Goal: Task Accomplishment & Management: Use online tool/utility

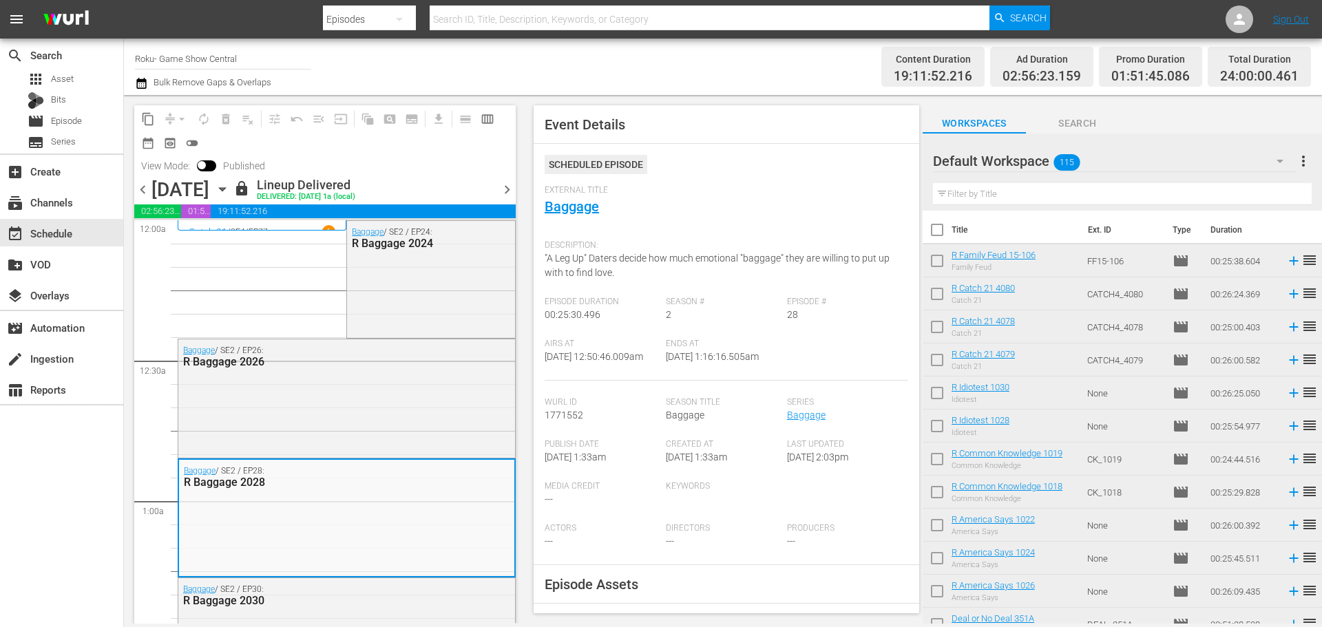
drag, startPoint x: 222, startPoint y: 386, endPoint x: 264, endPoint y: 293, distance: 101.7
click at [222, 386] on div "Baggage / SE2 / EP26: R Baggage 2026" at bounding box center [346, 397] width 337 height 115
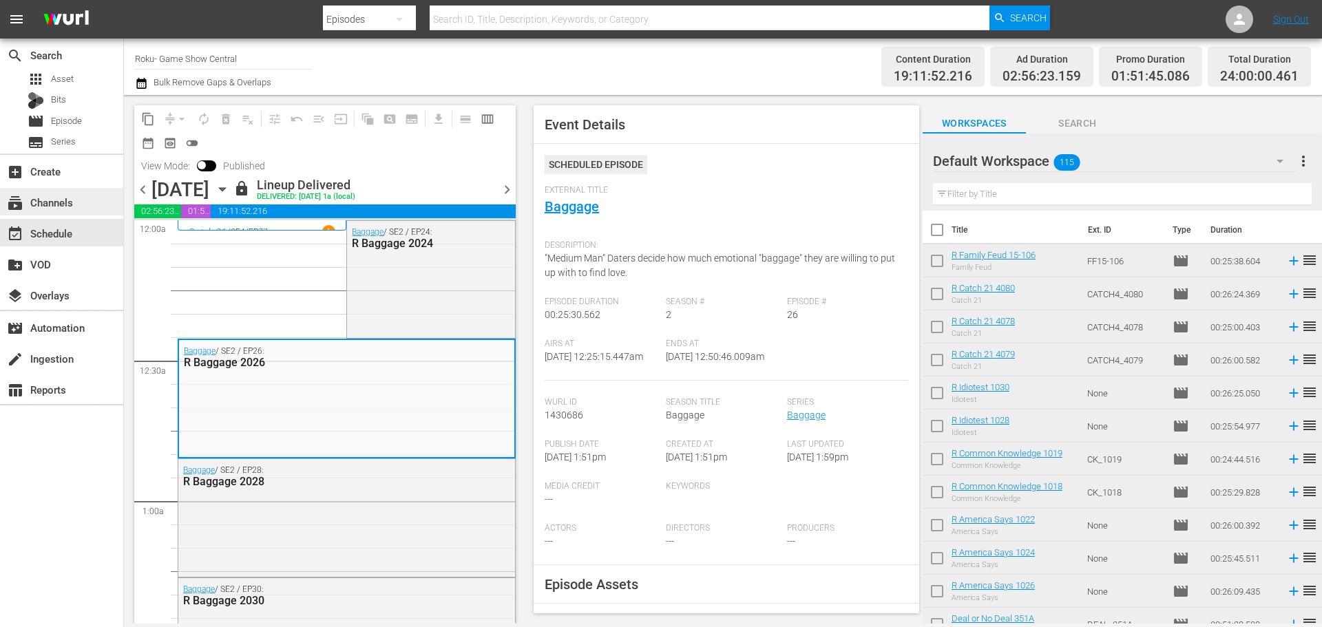
click at [76, 211] on div "subscriptions Channels" at bounding box center [61, 202] width 123 height 28
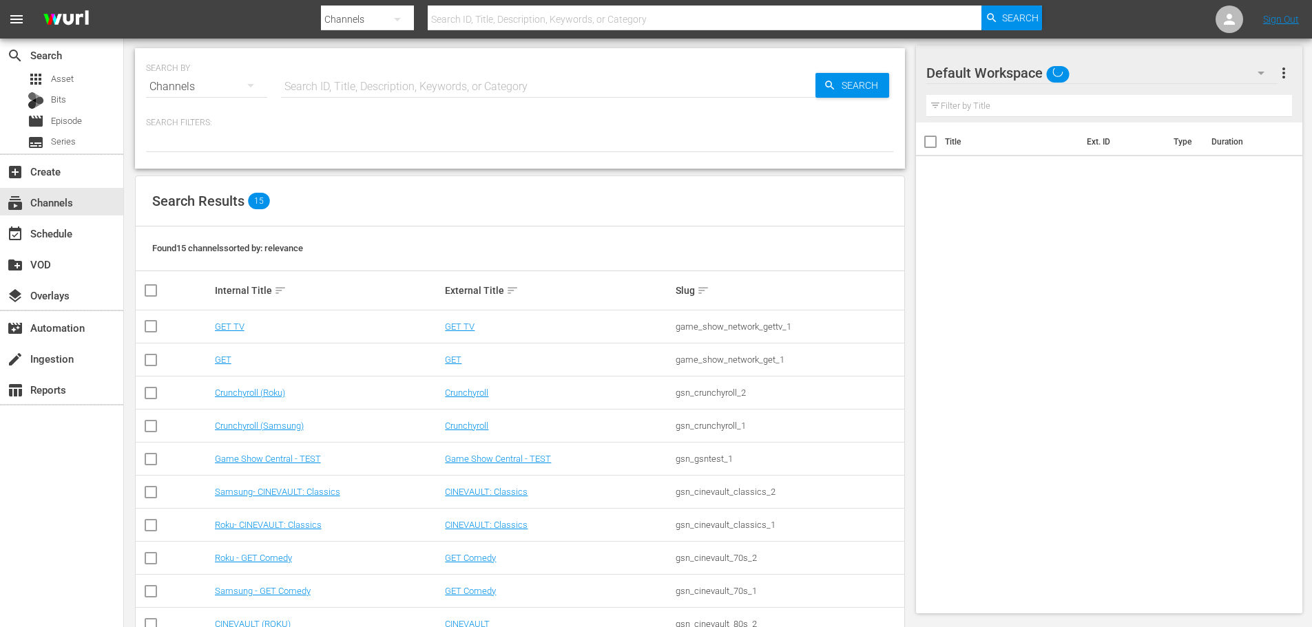
scroll to position [206, 0]
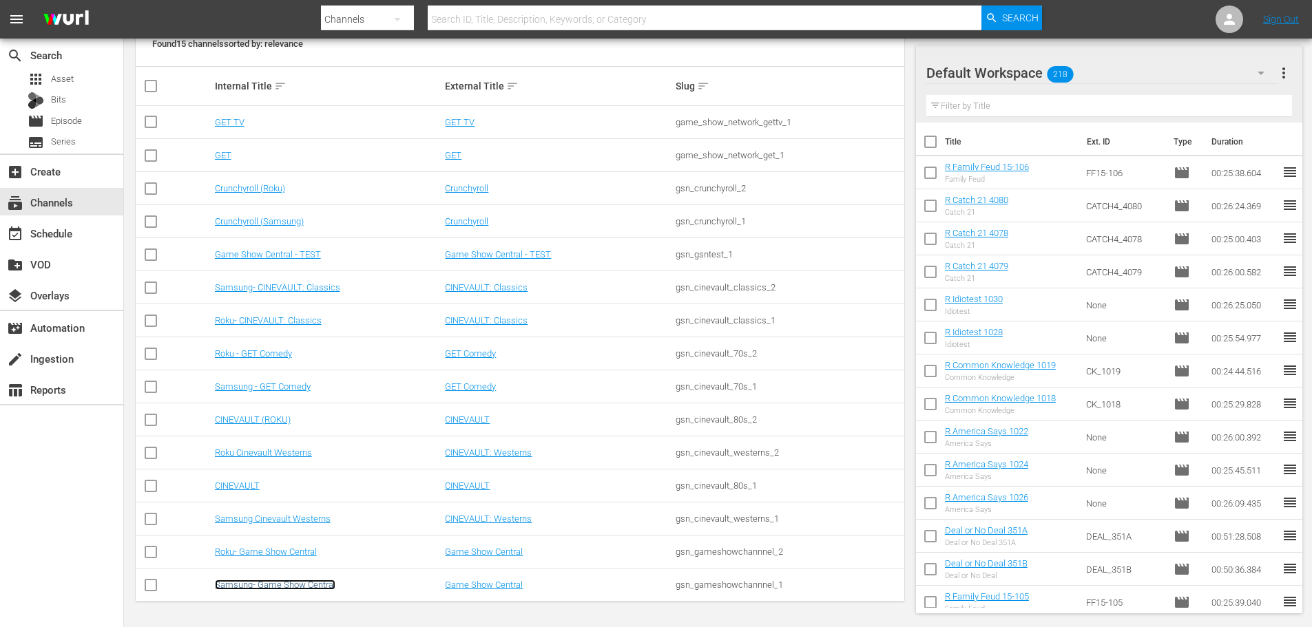
click at [309, 478] on link "Samsung- Game Show Central" at bounding box center [275, 585] width 121 height 10
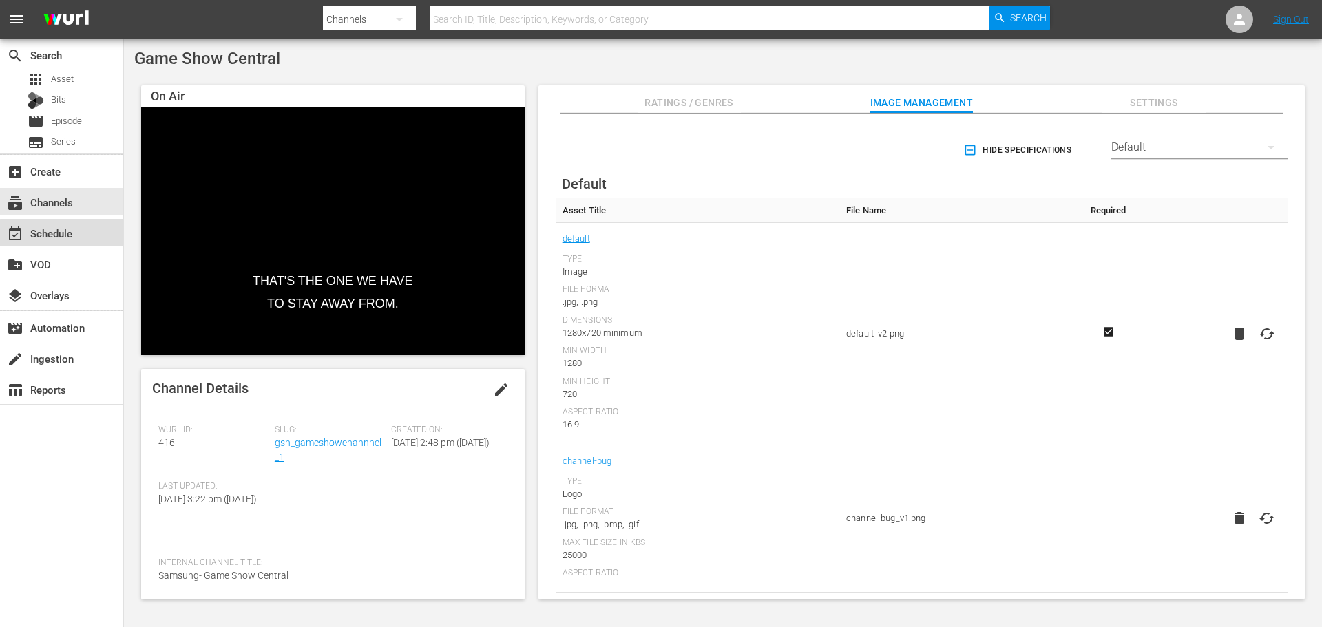
click at [105, 241] on div "event_available Schedule" at bounding box center [61, 233] width 123 height 28
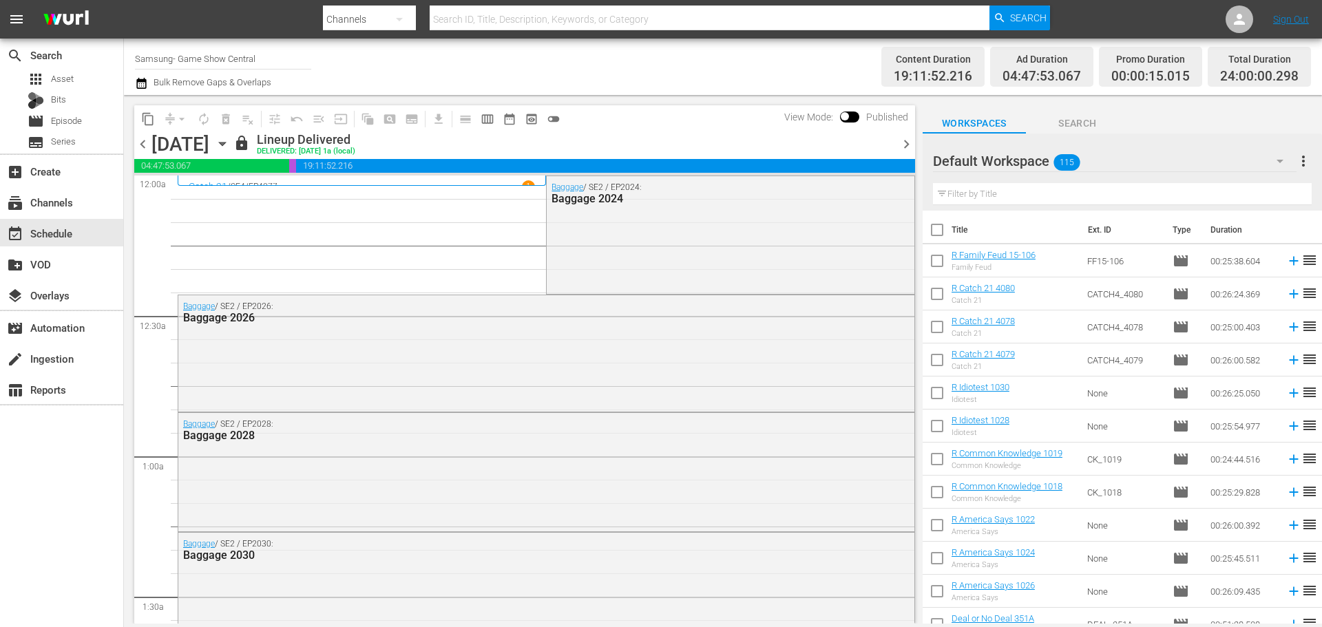
click at [1057, 264] on td "00:25:38.604" at bounding box center [1243, 260] width 76 height 33
click at [596, 478] on div "Baggage / SE2 / EP2028: Baggage 2028" at bounding box center [546, 470] width 736 height 115
